Goal: Information Seeking & Learning: Learn about a topic

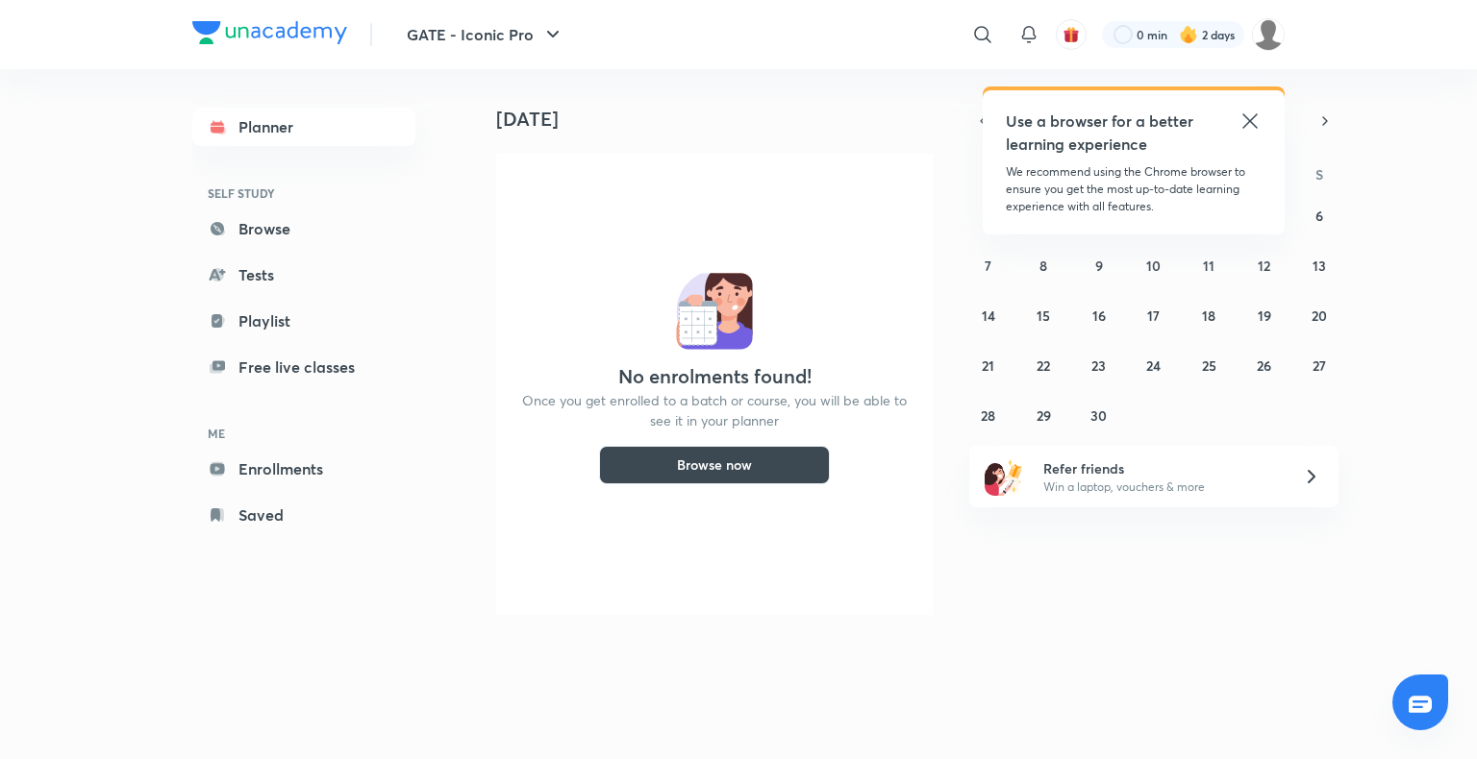
click at [1255, 128] on icon at bounding box center [1249, 121] width 23 height 23
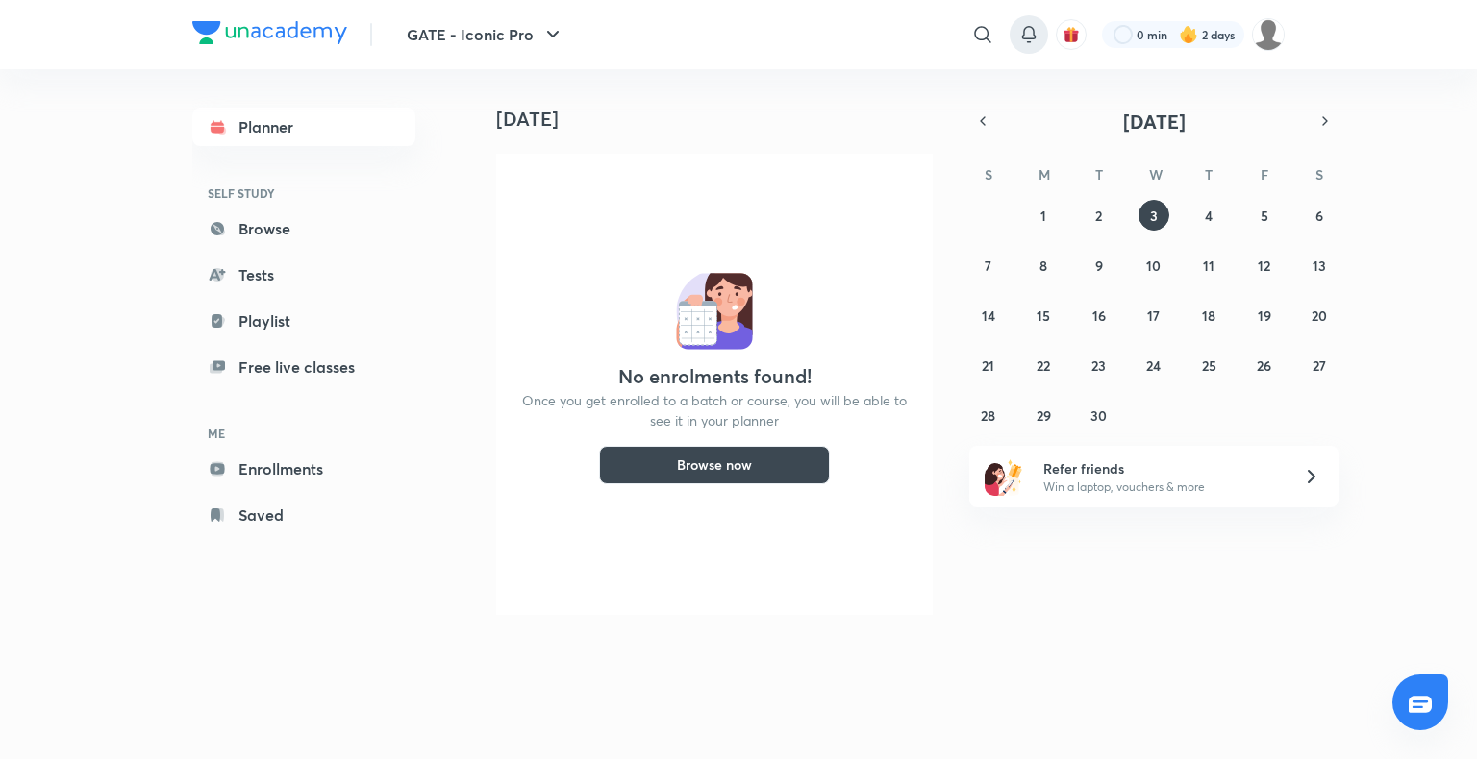
click at [1025, 31] on icon at bounding box center [1028, 34] width 23 height 23
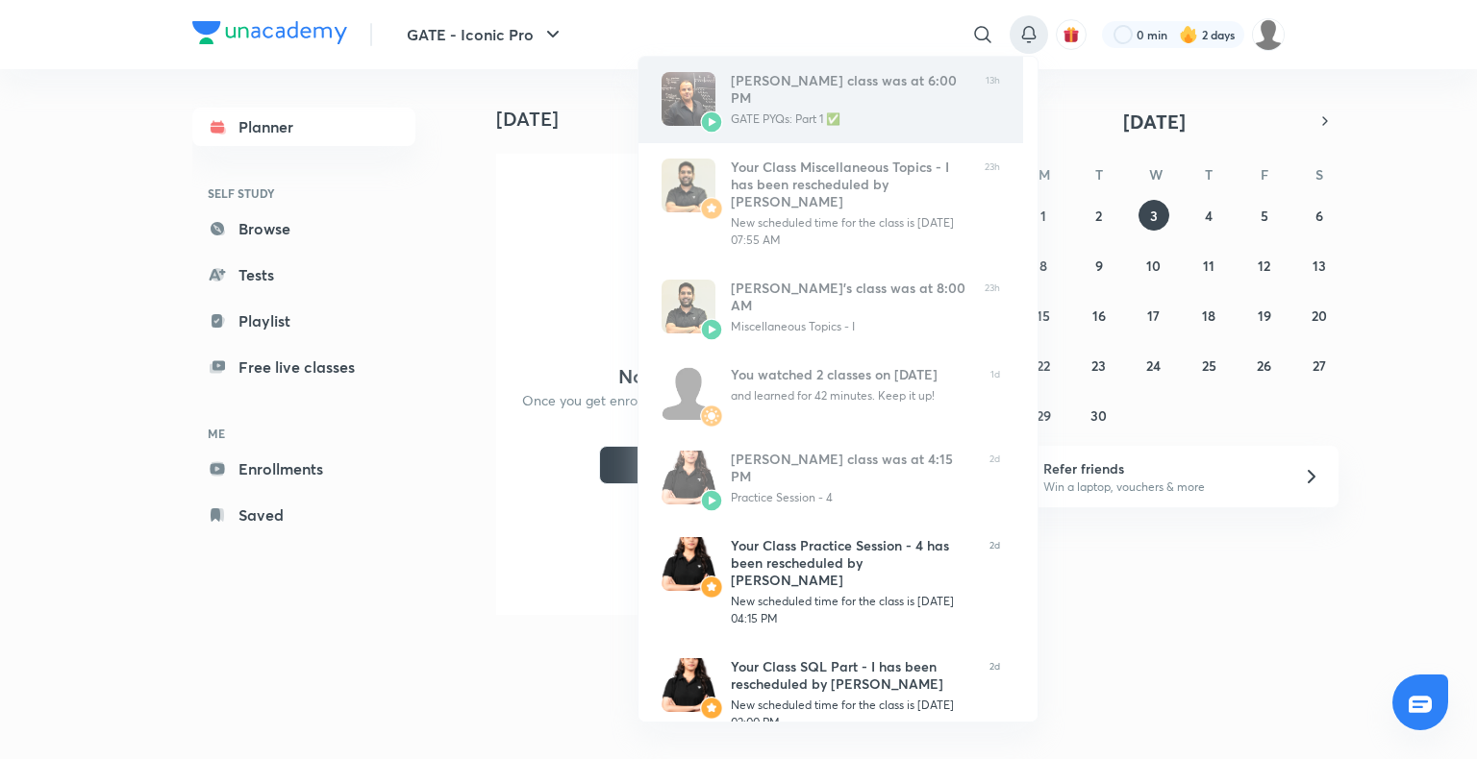
click at [866, 110] on div "[PERSON_NAME] class was at 6:00 PM GATE PYQs: Part 1 ✅" at bounding box center [850, 100] width 239 height 56
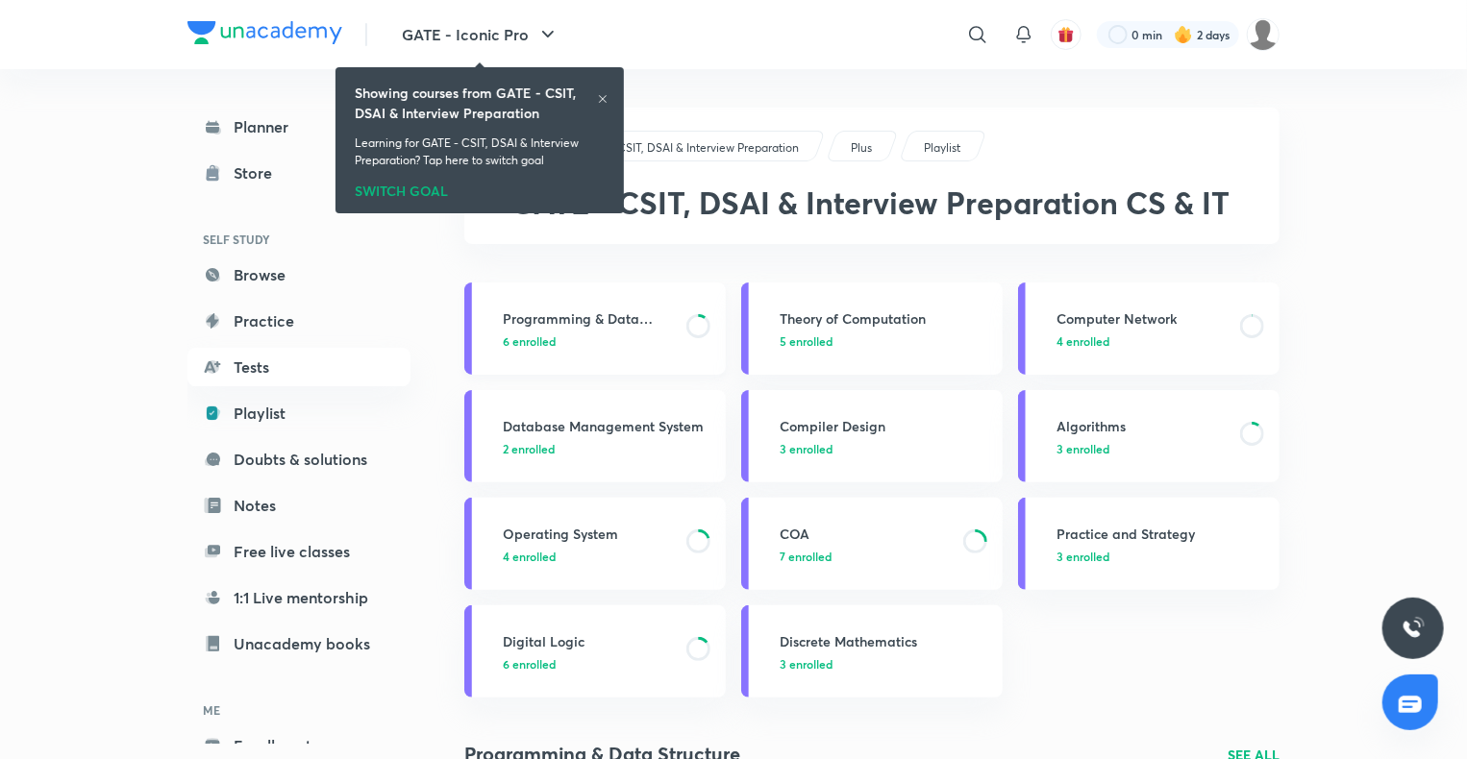
click at [542, 325] on h3 "Programming & Data Structure" at bounding box center [589, 319] width 172 height 20
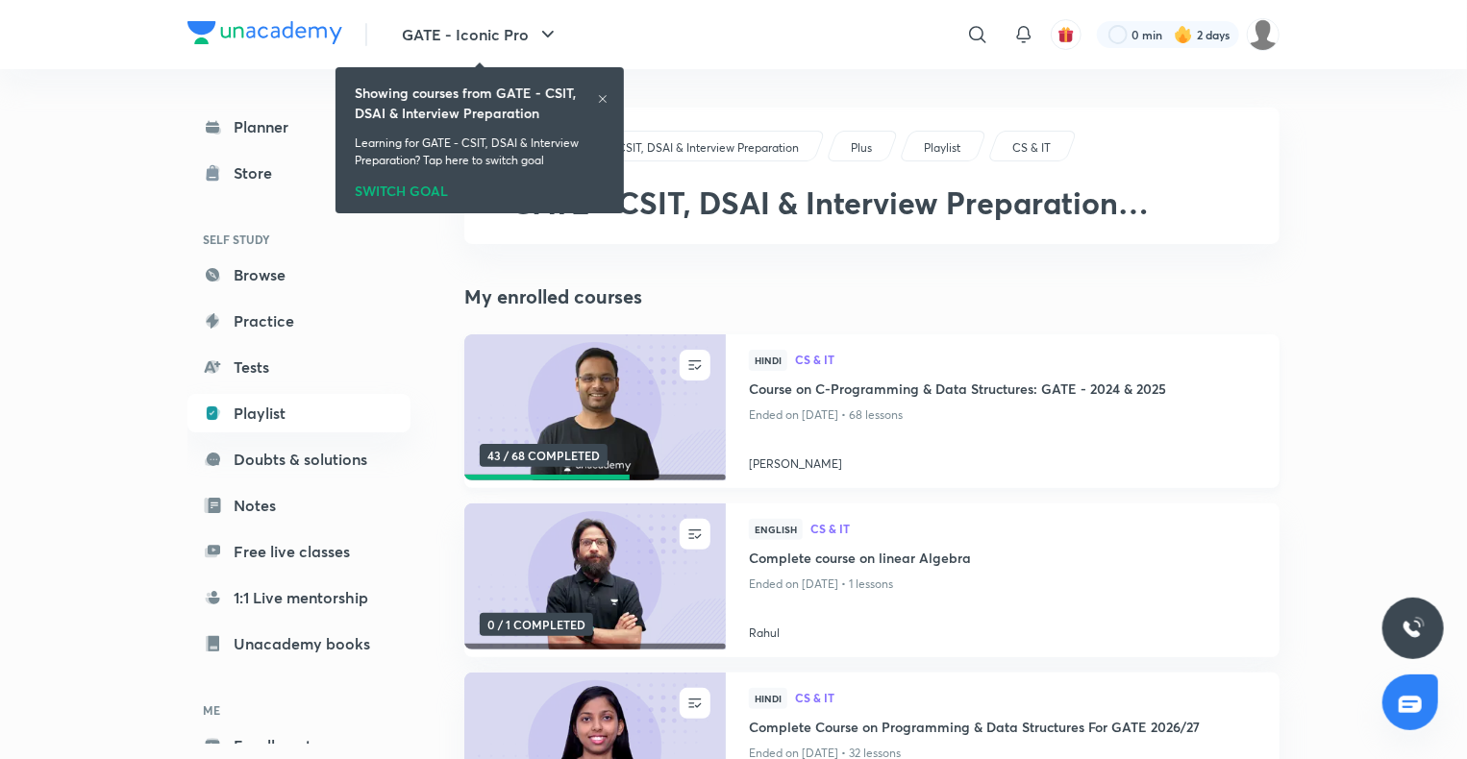
click at [850, 390] on h4 "Course on C-Programming & Data Structures: GATE - 2024 & 2025" at bounding box center [1003, 391] width 508 height 24
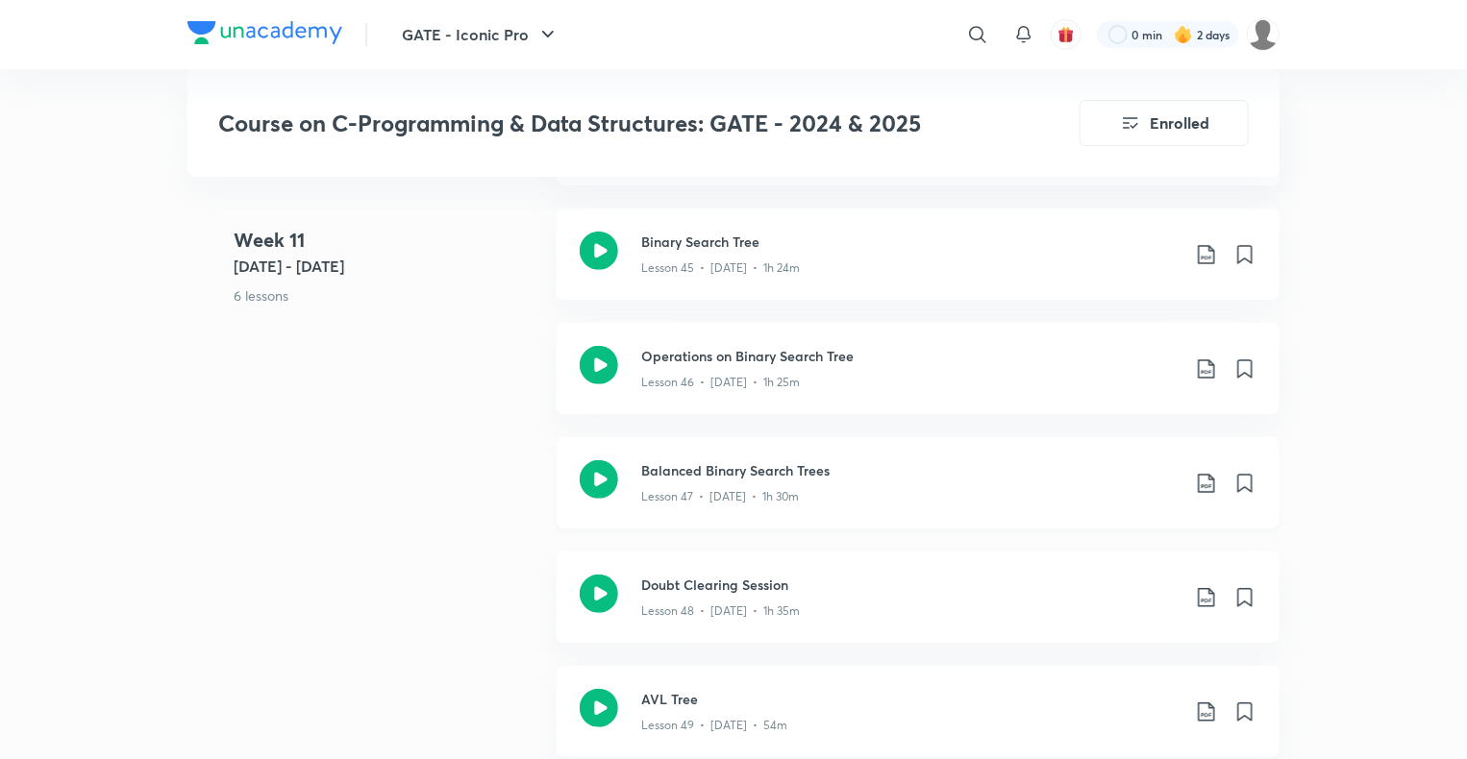
scroll to position [7554, 0]
click at [711, 583] on h3 "Doubt Clearing Session" at bounding box center [910, 586] width 538 height 20
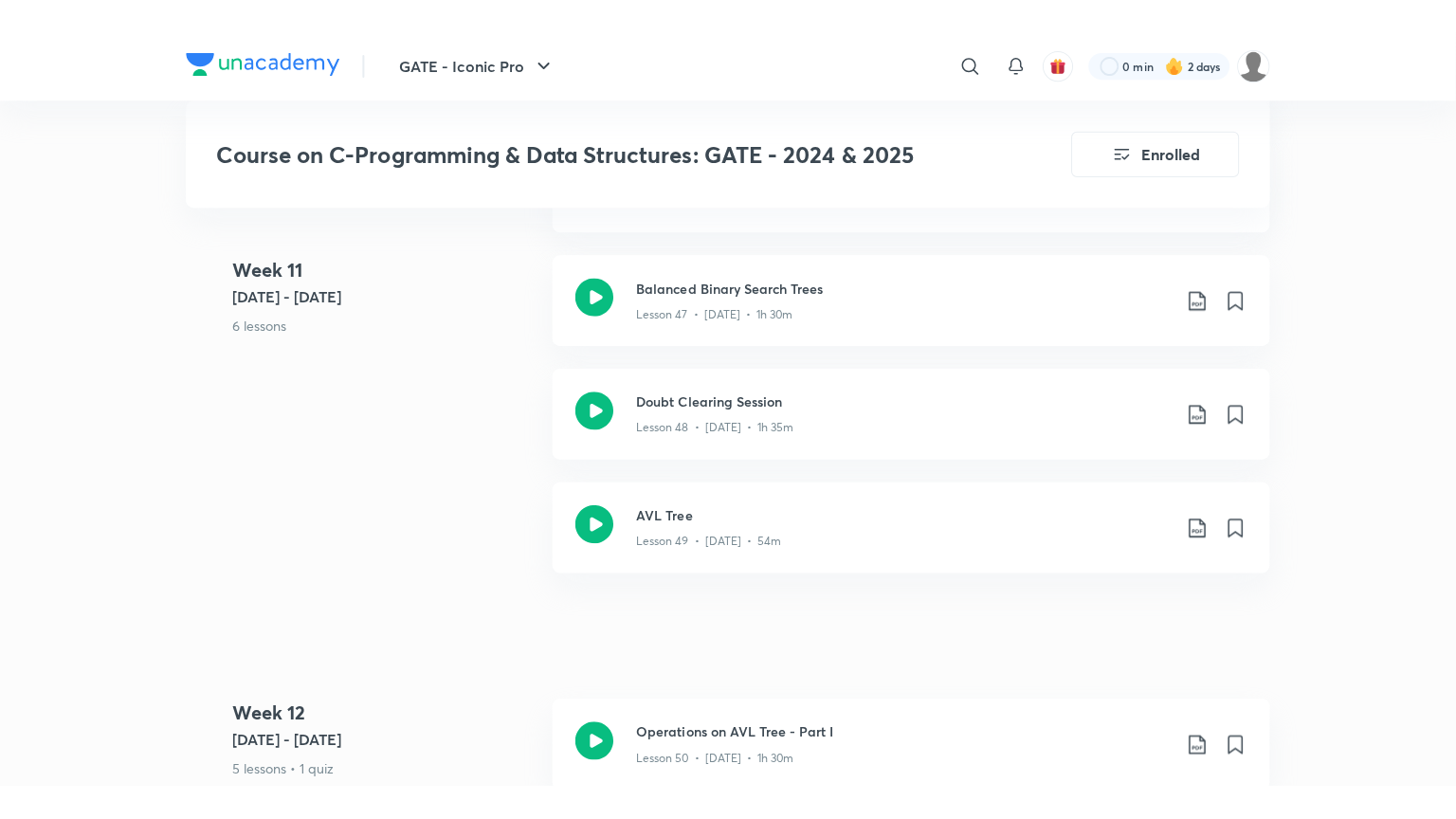
scroll to position [7658, 0]
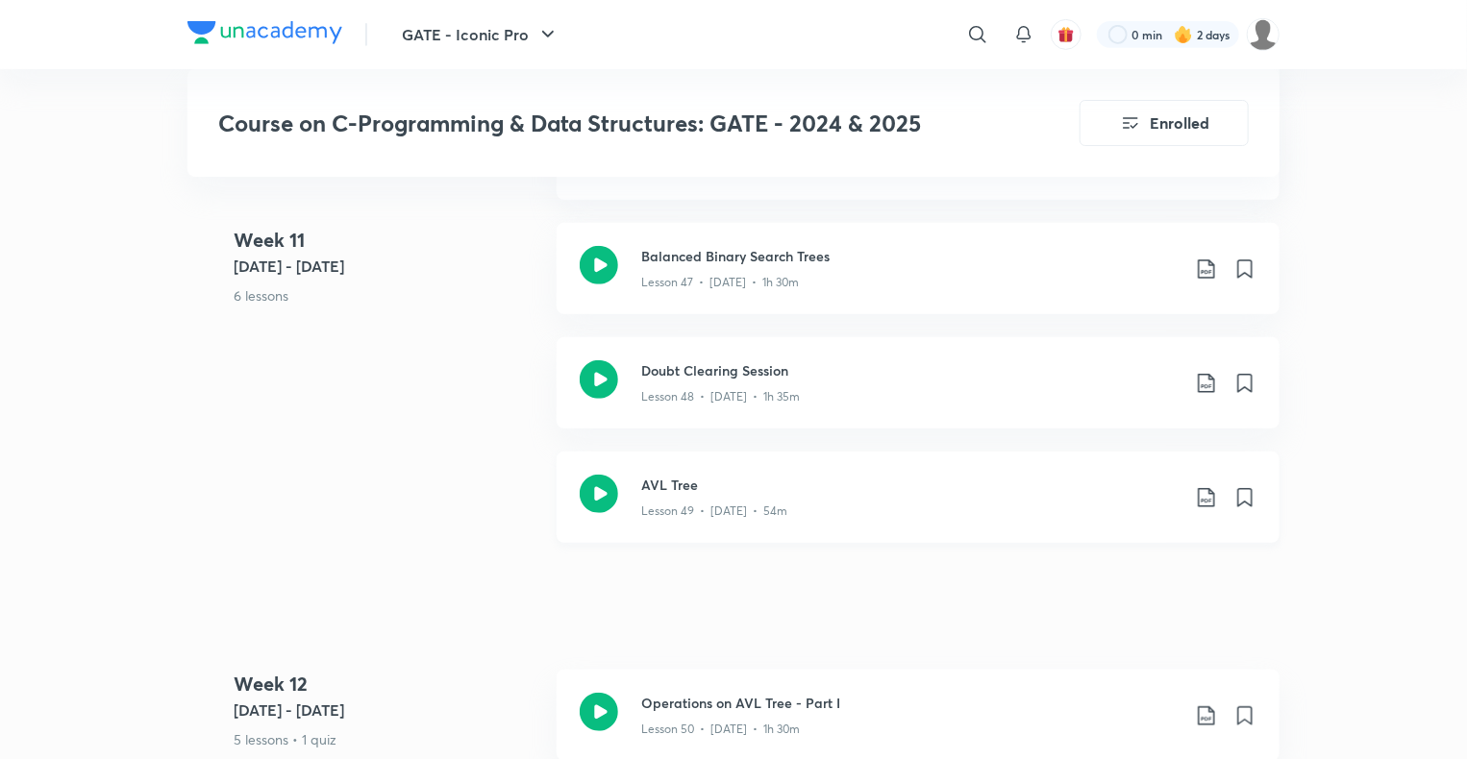
click at [637, 488] on div "AVL Tree Lesson 49 • Feb 3 • 54m" at bounding box center [918, 497] width 723 height 91
